Goal: Find contact information: Find contact information

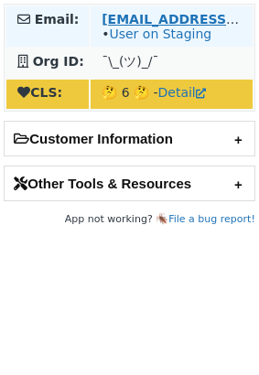
click at [178, 17] on strong "[EMAIL_ADDRESS][DOMAIN_NAME]" at bounding box center [227, 19] width 250 height 15
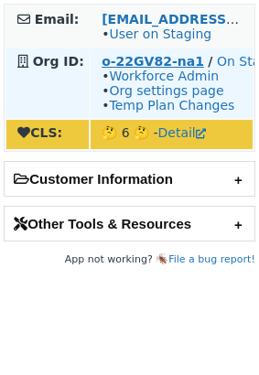
click at [145, 63] on strong "o-22GV82-na1" at bounding box center [153, 61] width 103 height 15
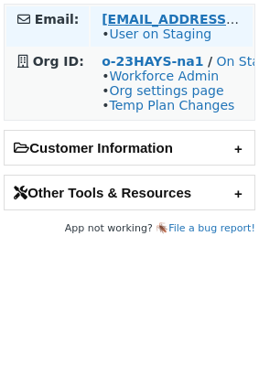
click at [196, 16] on strong "hello@lgrahamphotography.com" at bounding box center [227, 19] width 250 height 15
